Goal: Task Accomplishment & Management: Manage account settings

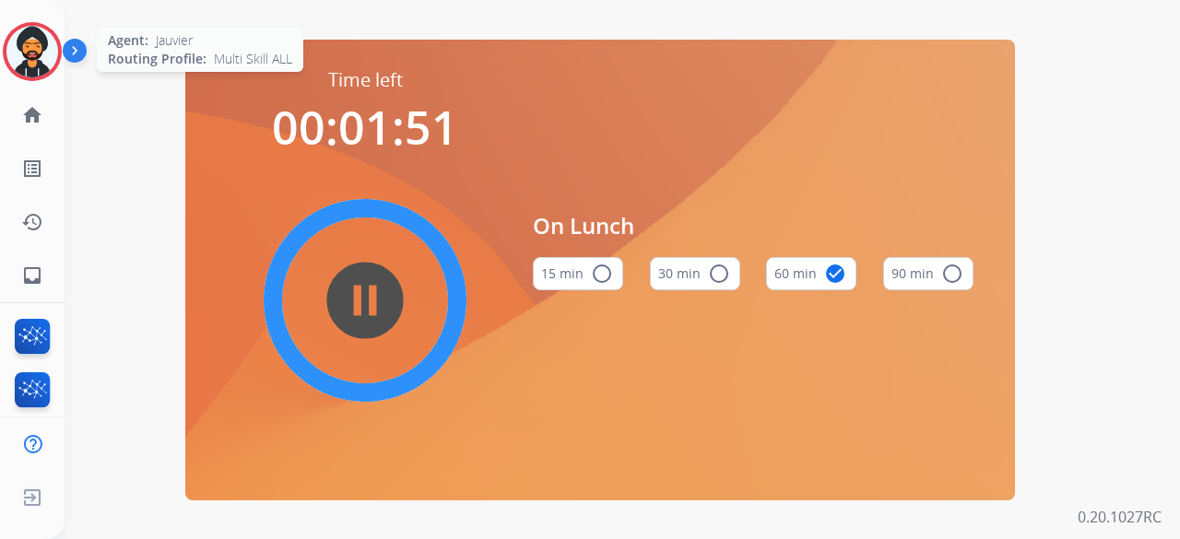
drag, startPoint x: 26, startPoint y: 41, endPoint x: 52, endPoint y: 59, distance: 31.2
click at [26, 41] on img at bounding box center [32, 52] width 52 height 52
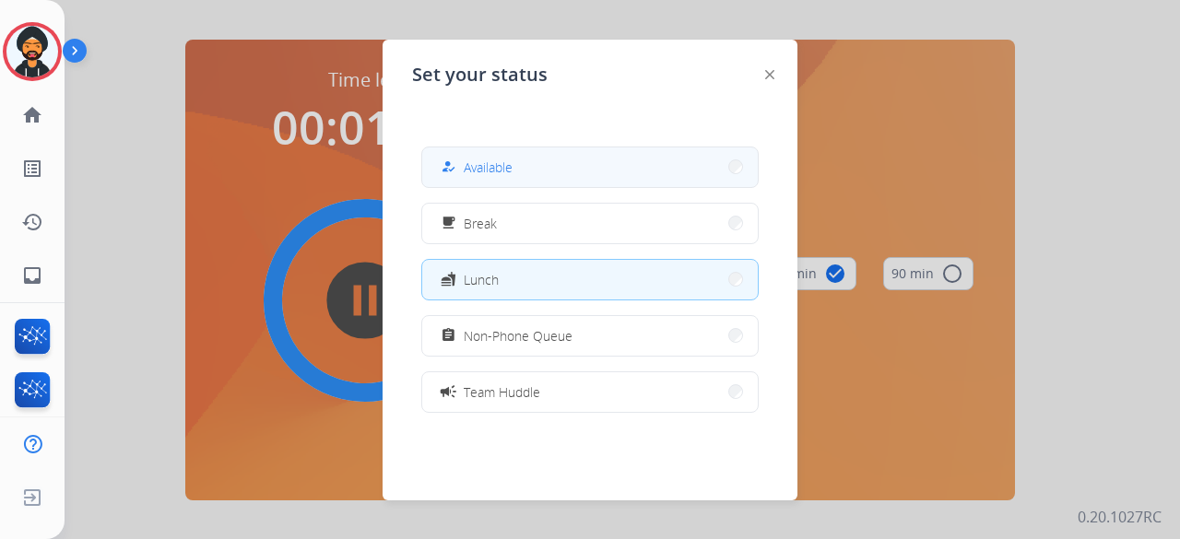
click at [500, 161] on span "Available" at bounding box center [488, 167] width 49 height 19
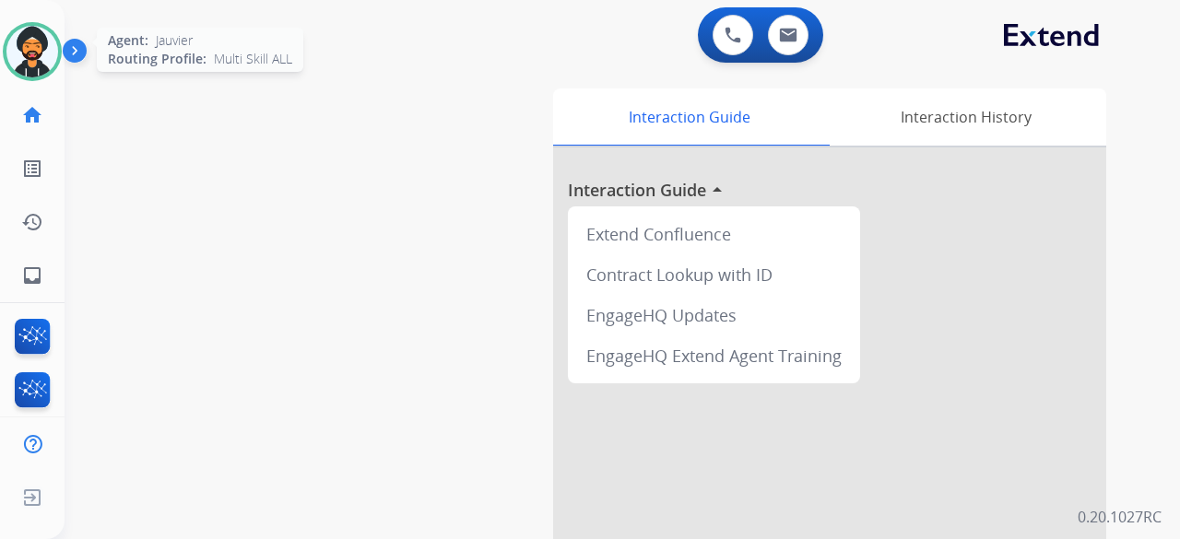
click at [53, 47] on img at bounding box center [32, 52] width 52 height 52
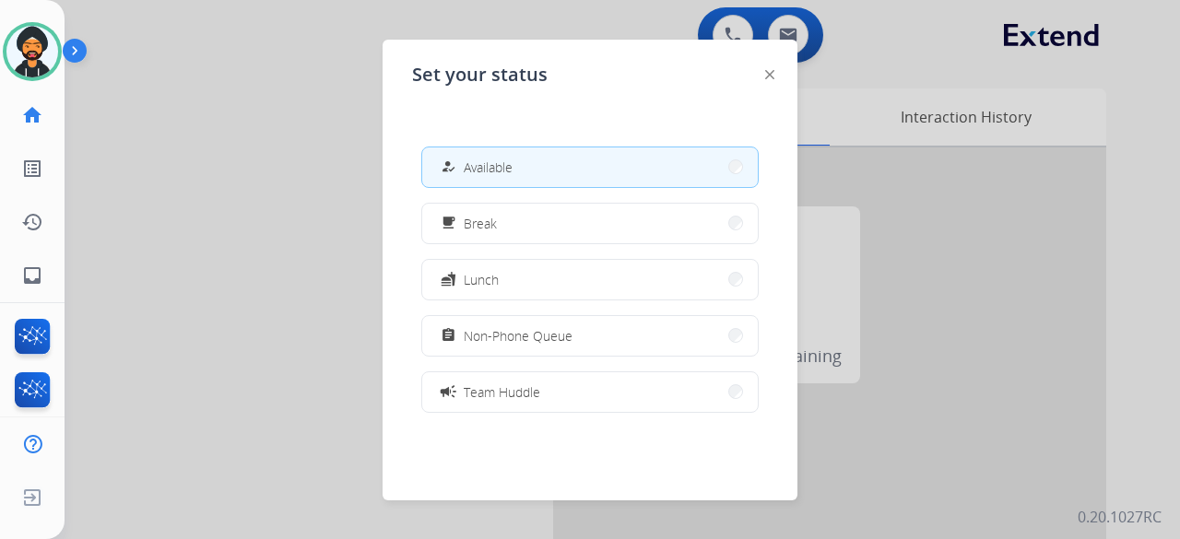
drag, startPoint x: 527, startPoint y: 353, endPoint x: 532, endPoint y: 337, distance: 16.3
click at [527, 353] on button "assignment Non-Phone Queue" at bounding box center [589, 336] width 335 height 40
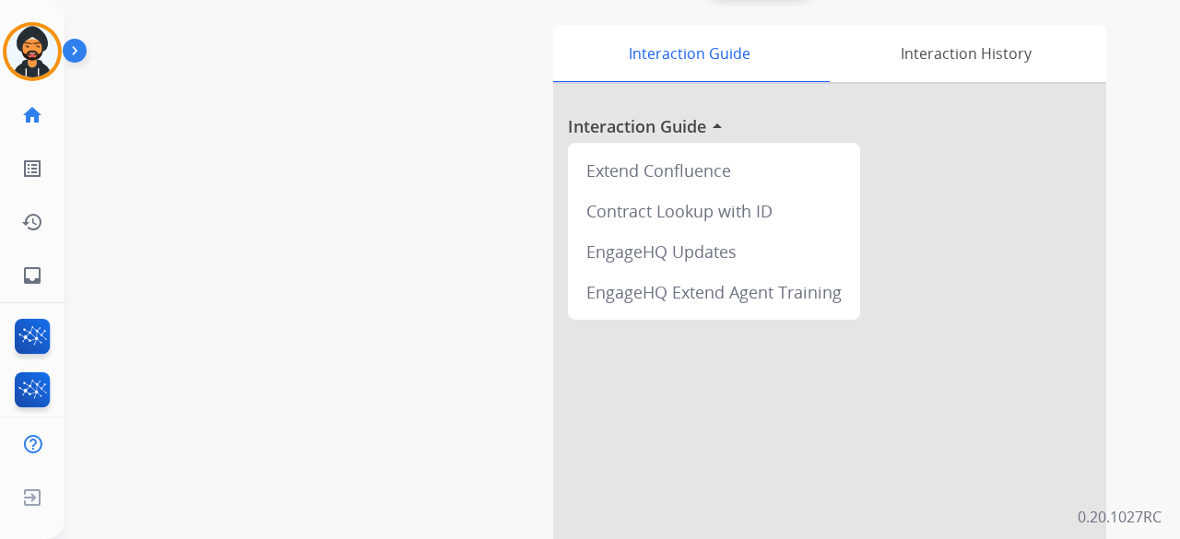
scroll to position [92, 0]
